Goal: Find specific page/section: Find specific page/section

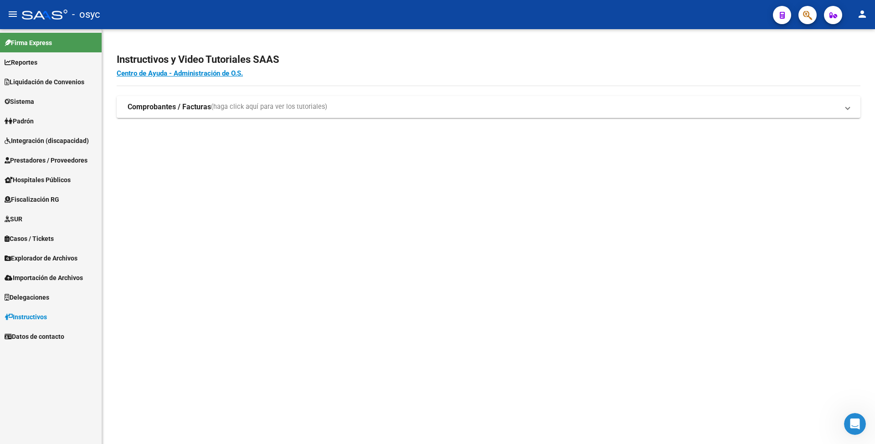
click at [30, 84] on span "Liquidación de Convenios" at bounding box center [45, 82] width 80 height 10
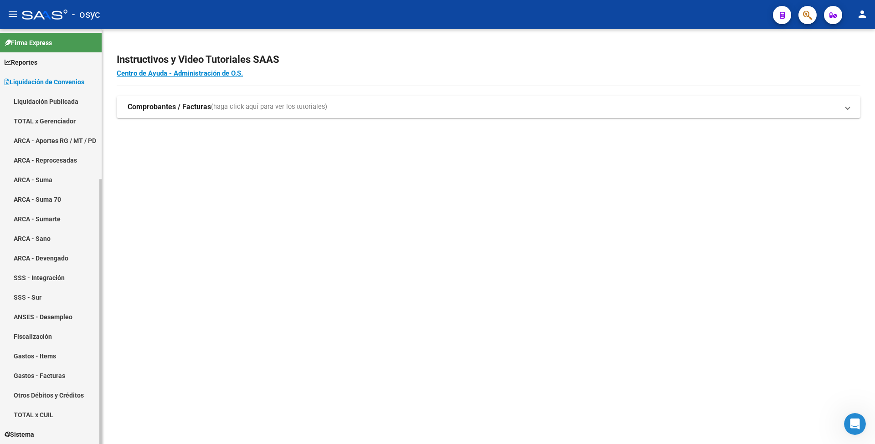
click at [31, 102] on link "Liquidación Publicada" at bounding box center [51, 102] width 102 height 20
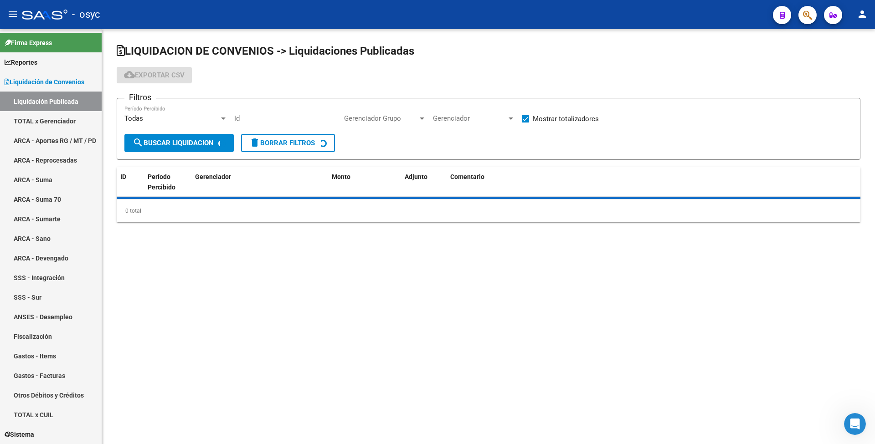
checkbox input "true"
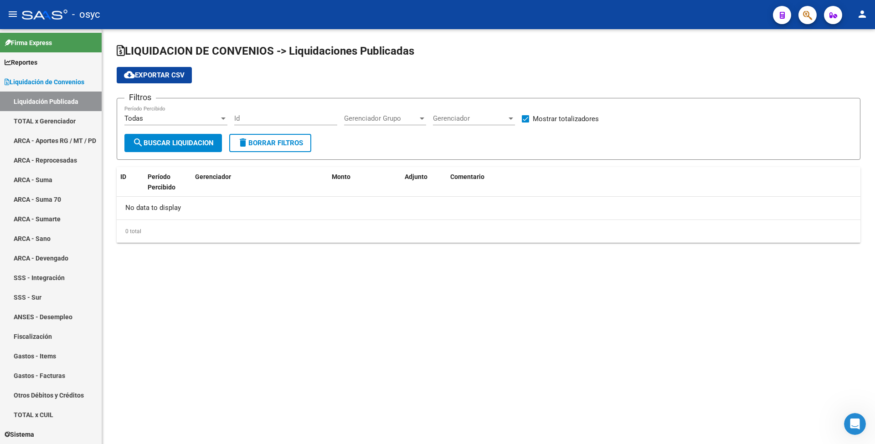
click at [161, 144] on span "search Buscar Liquidacion" at bounding box center [173, 143] width 81 height 8
click at [468, 118] on span "Gerenciador" at bounding box center [470, 118] width 74 height 8
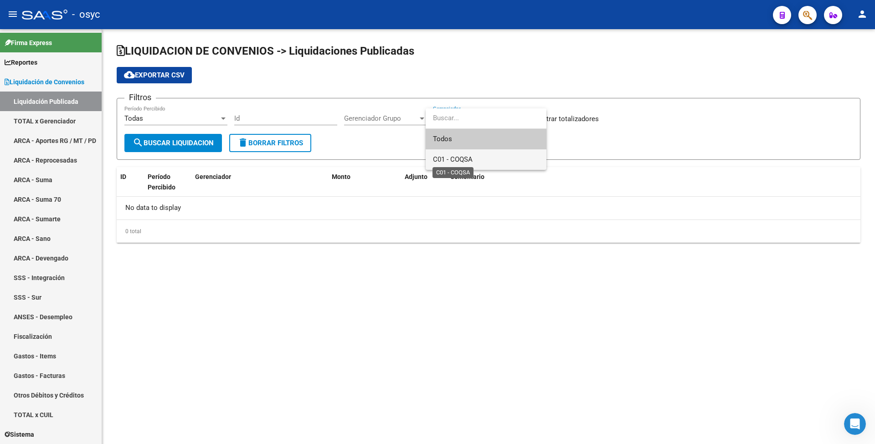
click at [446, 159] on span "C01 - COQSA" at bounding box center [453, 159] width 40 height 8
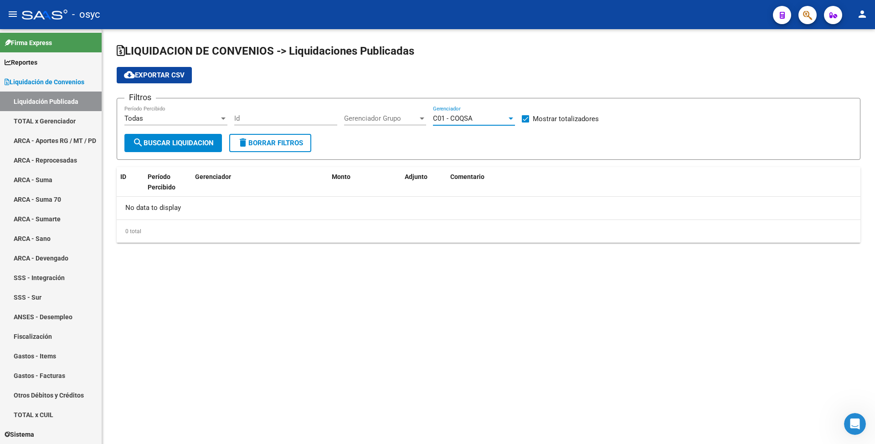
click at [156, 141] on span "search Buscar Liquidacion" at bounding box center [173, 143] width 81 height 8
click at [35, 58] on span "Reportes" at bounding box center [21, 62] width 33 height 10
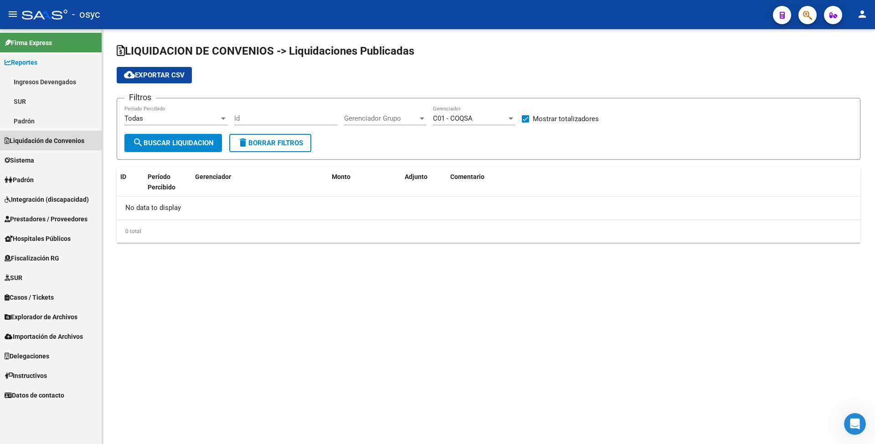
click at [35, 142] on span "Liquidación de Convenios" at bounding box center [45, 141] width 80 height 10
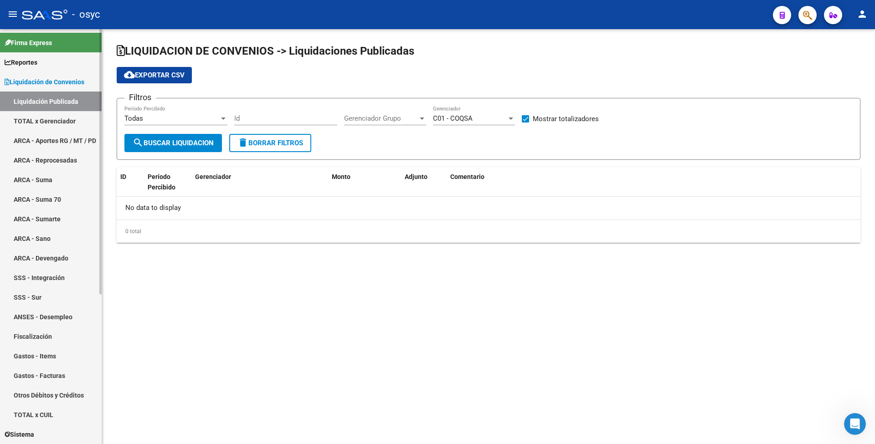
click at [46, 77] on span "Liquidación de Convenios" at bounding box center [45, 82] width 80 height 10
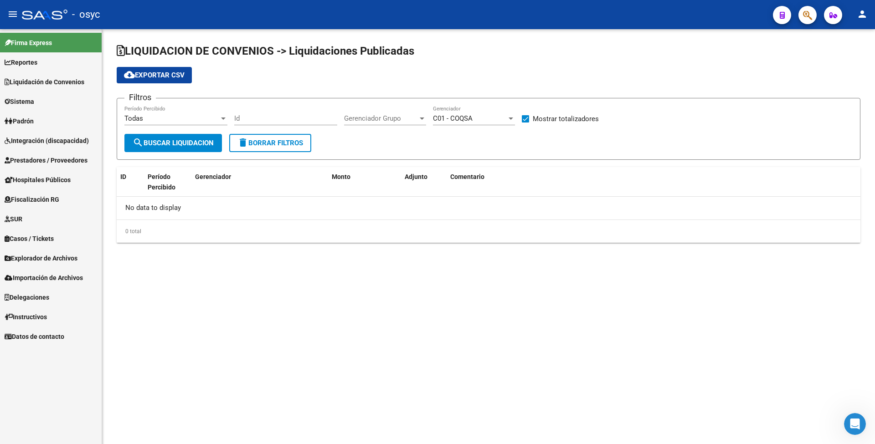
click at [26, 123] on span "Padrón" at bounding box center [19, 121] width 29 height 10
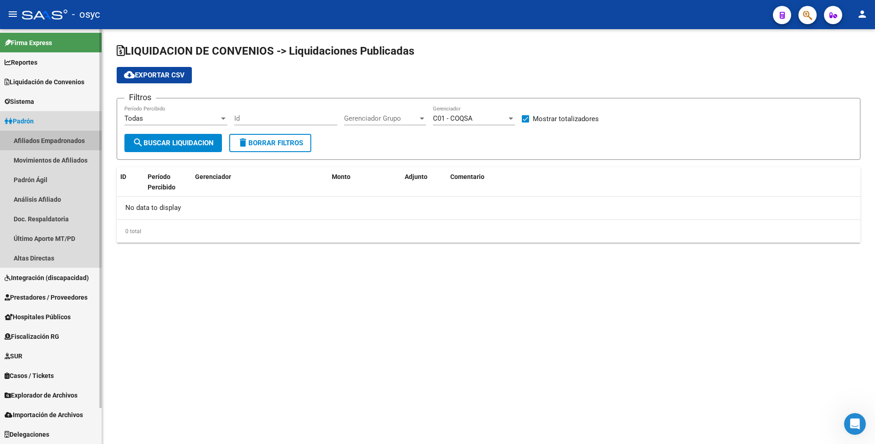
click at [34, 139] on link "Afiliados Empadronados" at bounding box center [51, 141] width 102 height 20
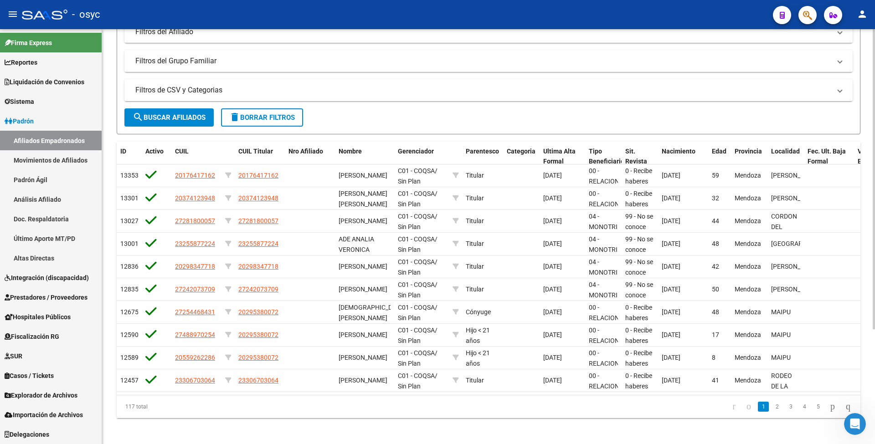
scroll to position [159, 0]
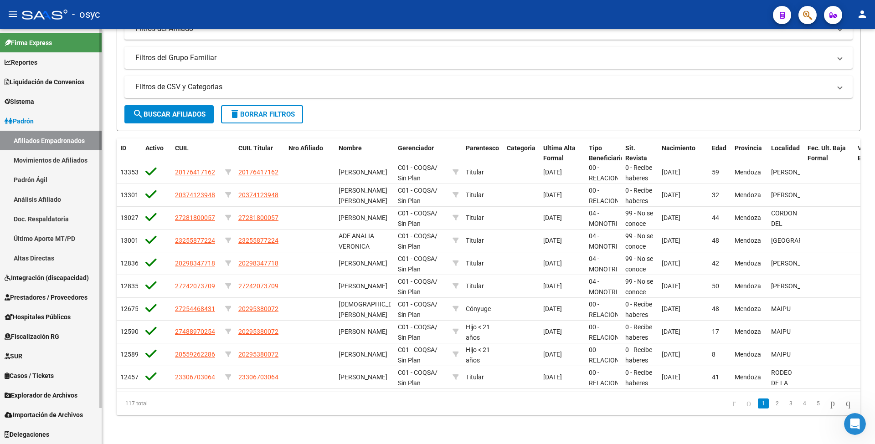
click at [45, 181] on link "Padrón Ágil" at bounding box center [51, 180] width 102 height 20
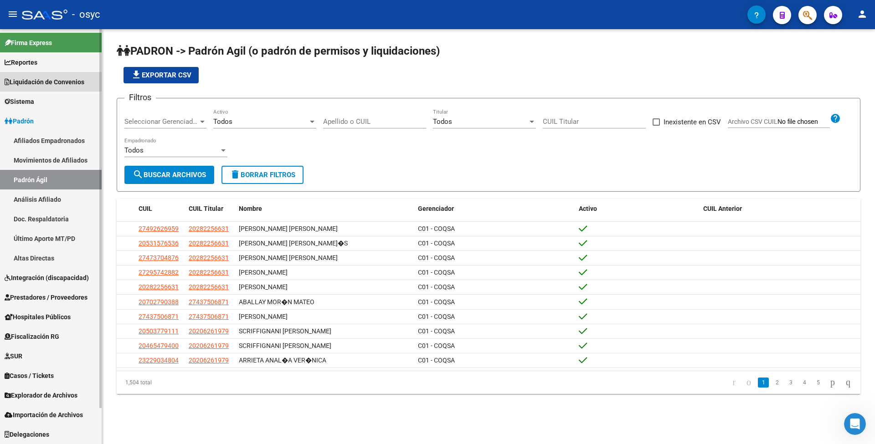
click at [29, 82] on span "Liquidación de Convenios" at bounding box center [45, 82] width 80 height 10
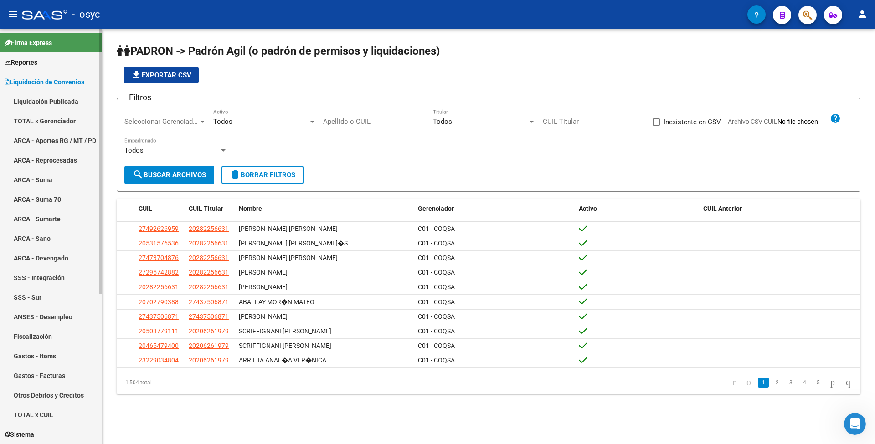
click at [25, 101] on link "Liquidación Publicada" at bounding box center [51, 102] width 102 height 20
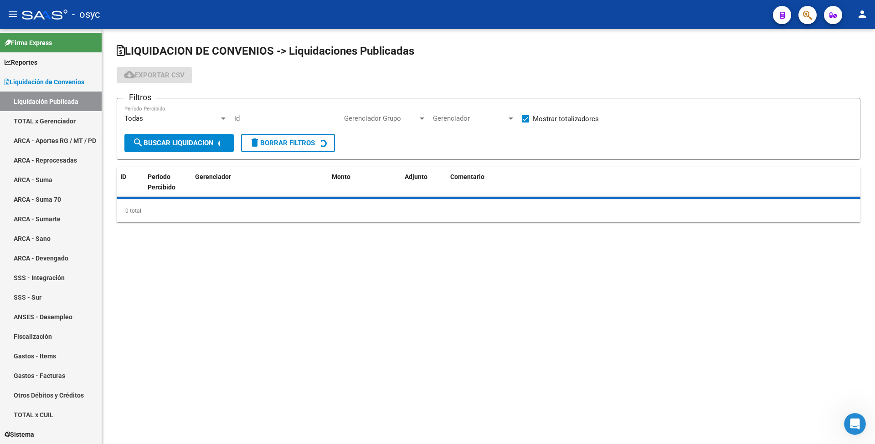
checkbox input "true"
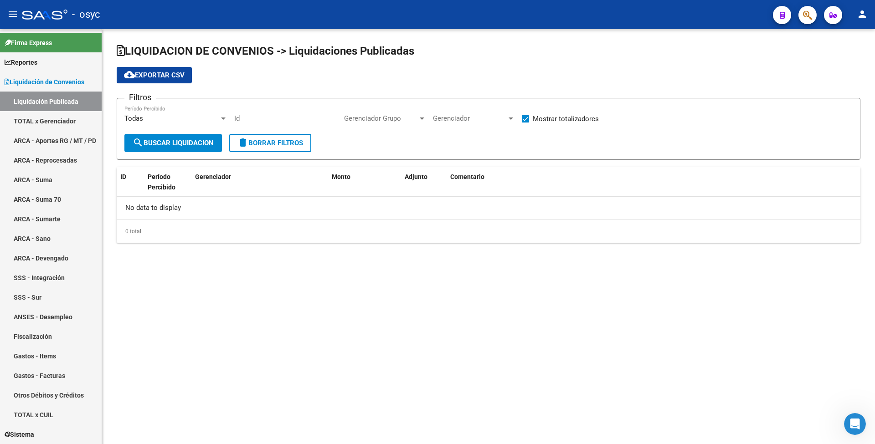
click at [177, 144] on span "search Buscar Liquidacion" at bounding box center [173, 143] width 81 height 8
